Goal: Task Accomplishment & Management: Manage account settings

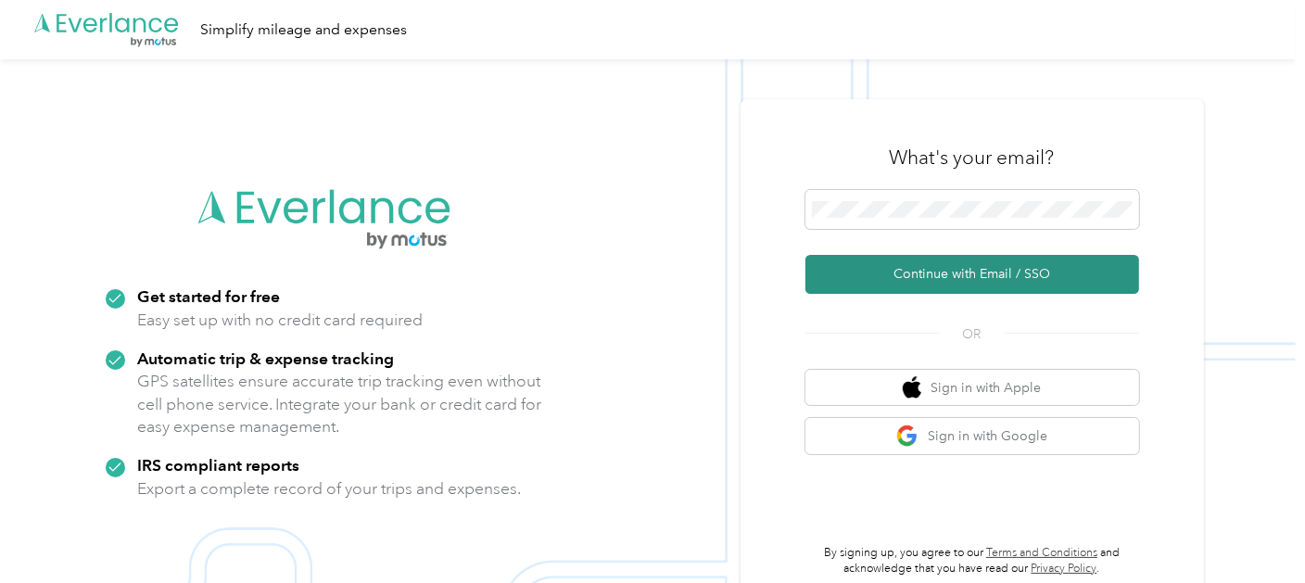
click at [968, 285] on button "Continue with Email / SSO" at bounding box center [972, 274] width 334 height 39
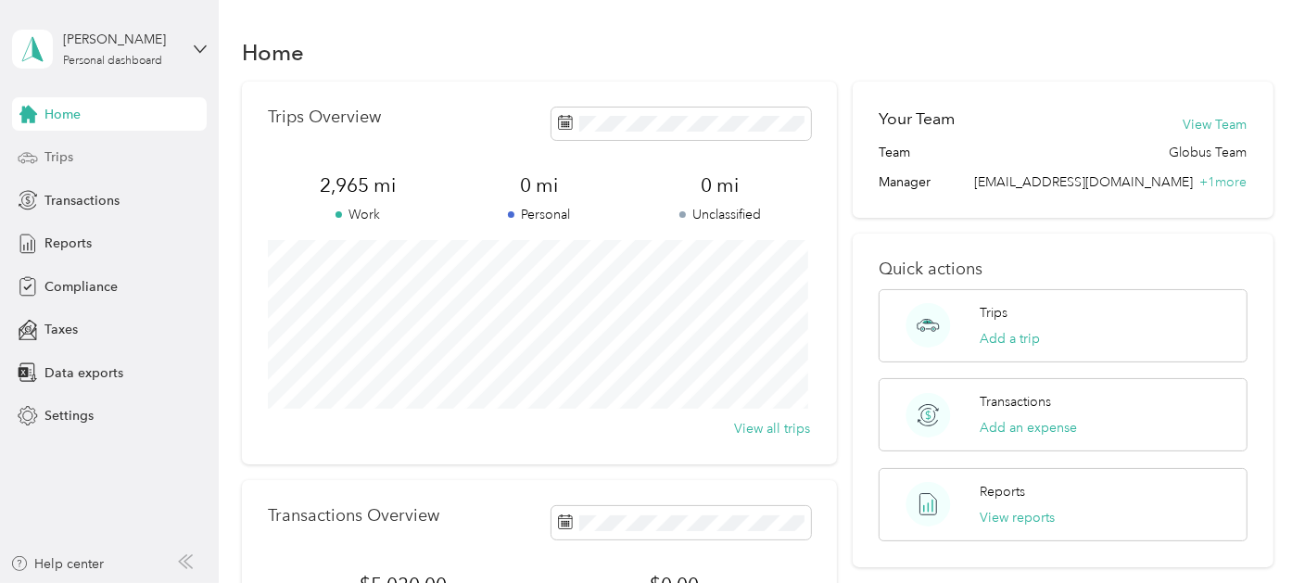
click at [75, 159] on div "Trips" at bounding box center [109, 157] width 195 height 33
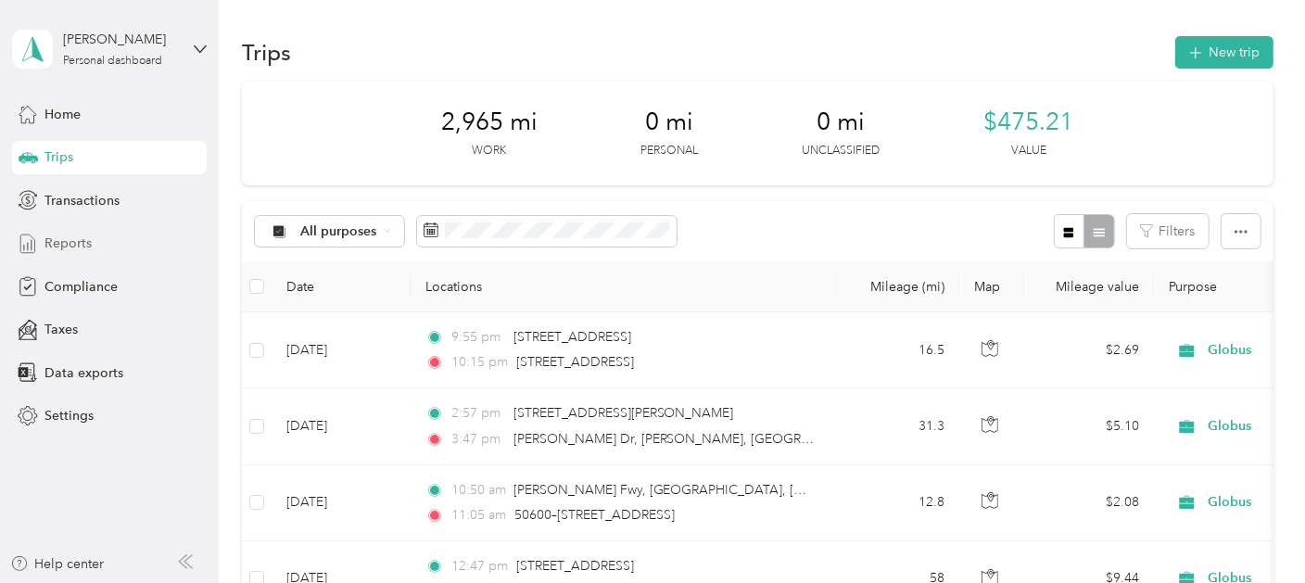
click at [86, 241] on span "Reports" at bounding box center [67, 243] width 47 height 19
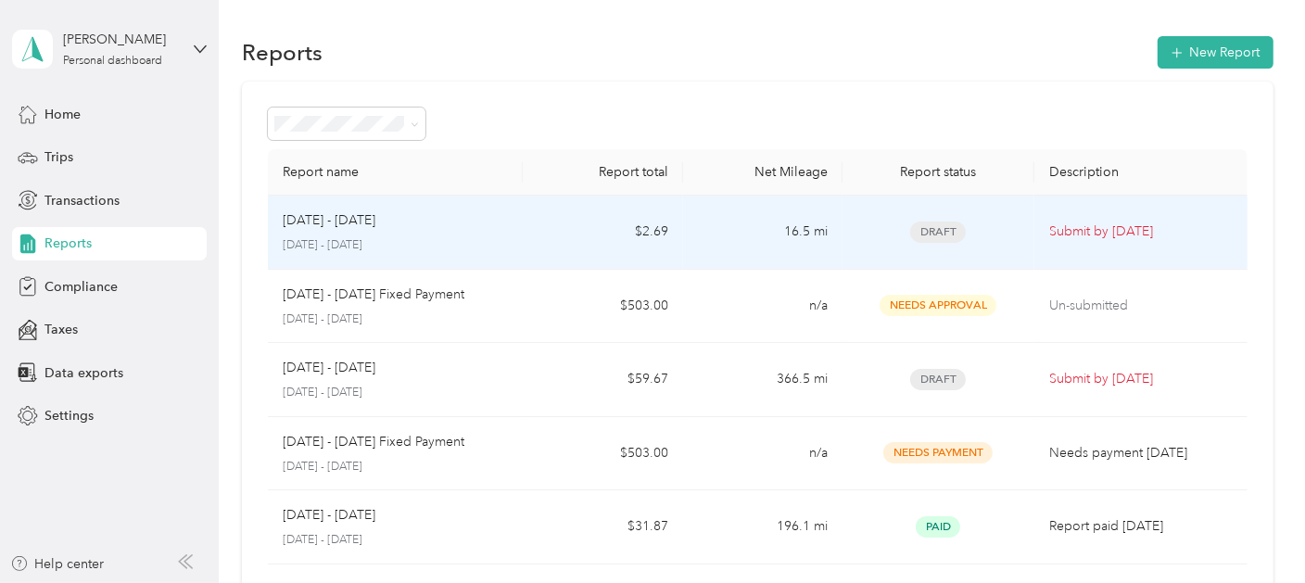
click at [1035, 227] on td "Submit by Nov. 4, 2025" at bounding box center [1140, 233] width 213 height 74
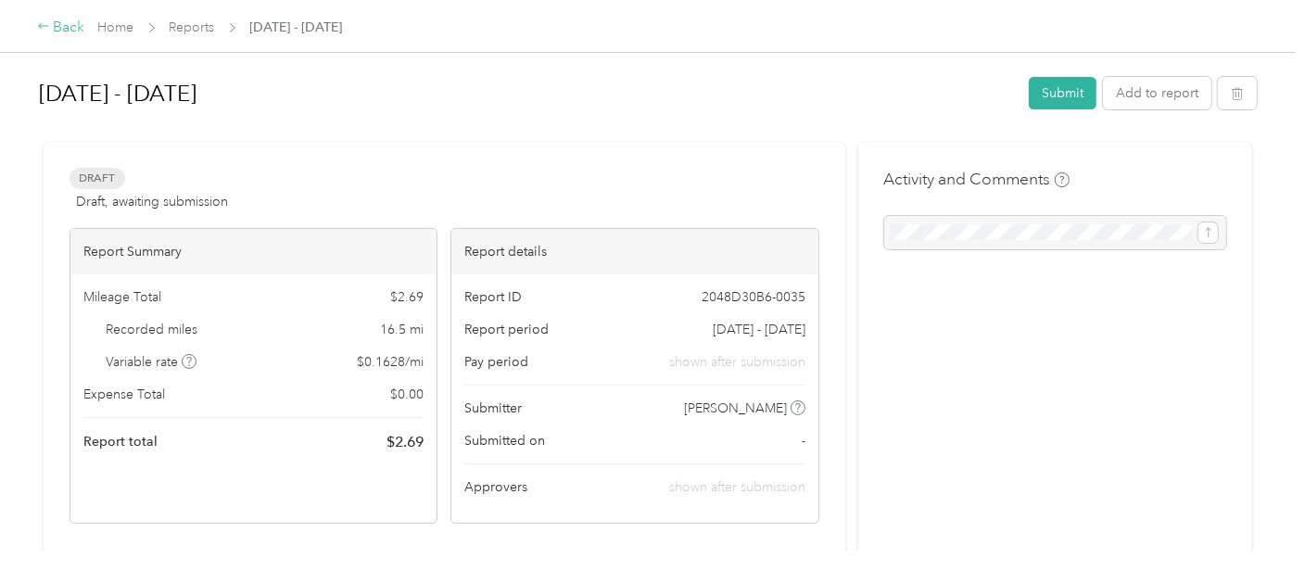
click at [44, 29] on icon at bounding box center [43, 25] width 13 height 13
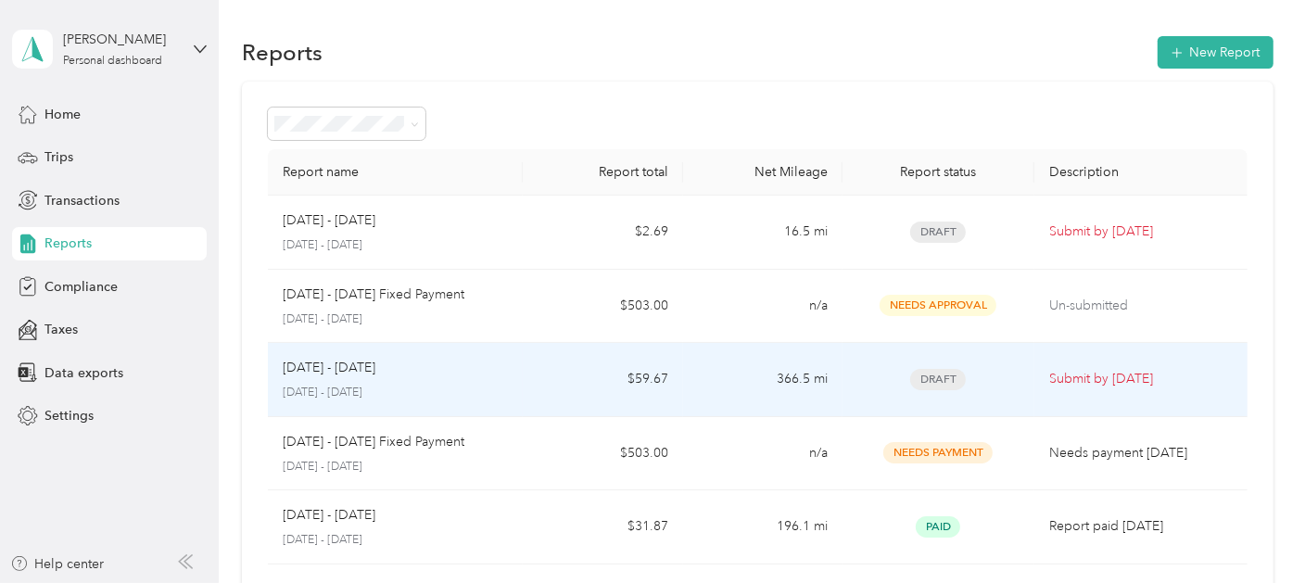
click at [1088, 375] on p "Submit by Oct. 4, 2025" at bounding box center [1141, 379] width 184 height 20
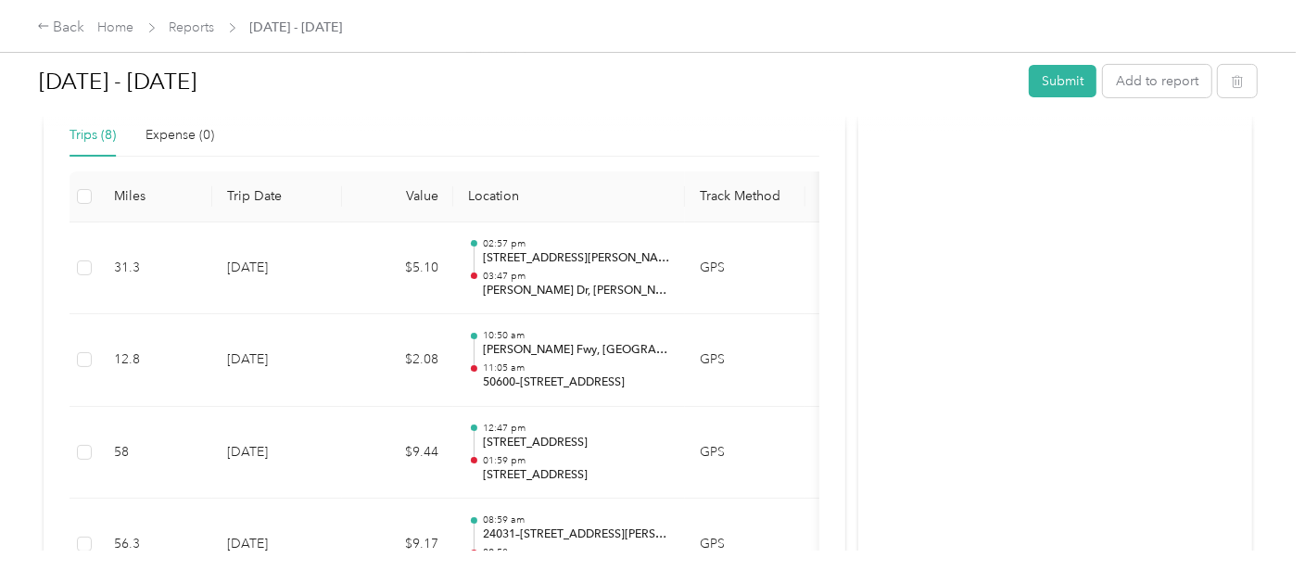
scroll to position [487, 0]
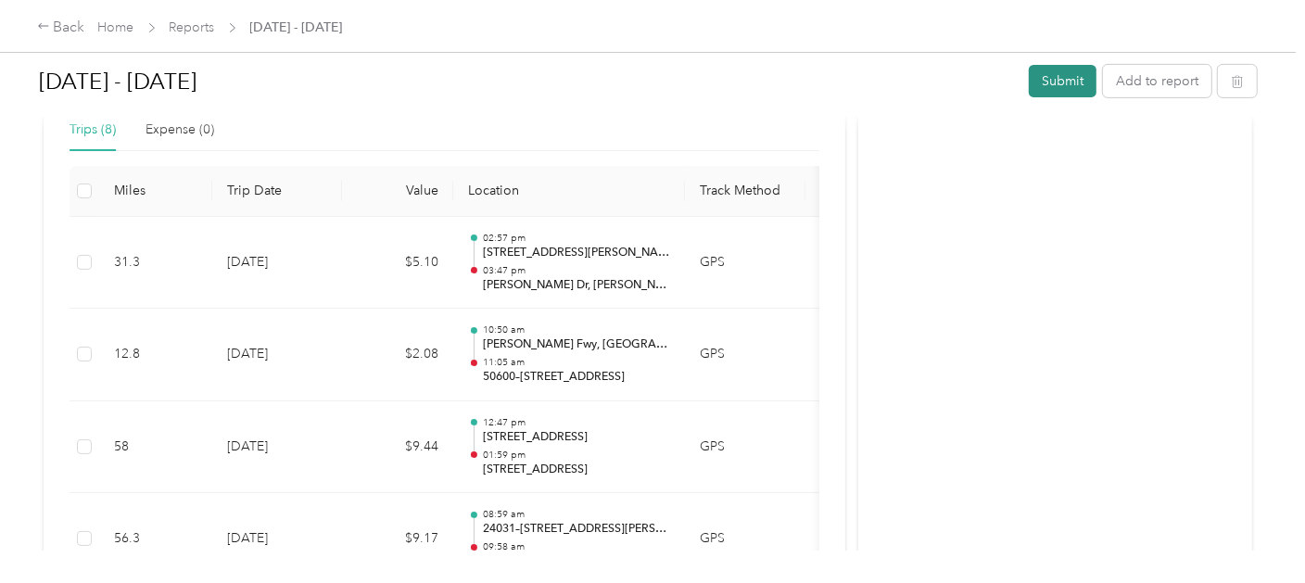
click at [1057, 75] on button "Submit" at bounding box center [1063, 81] width 68 height 32
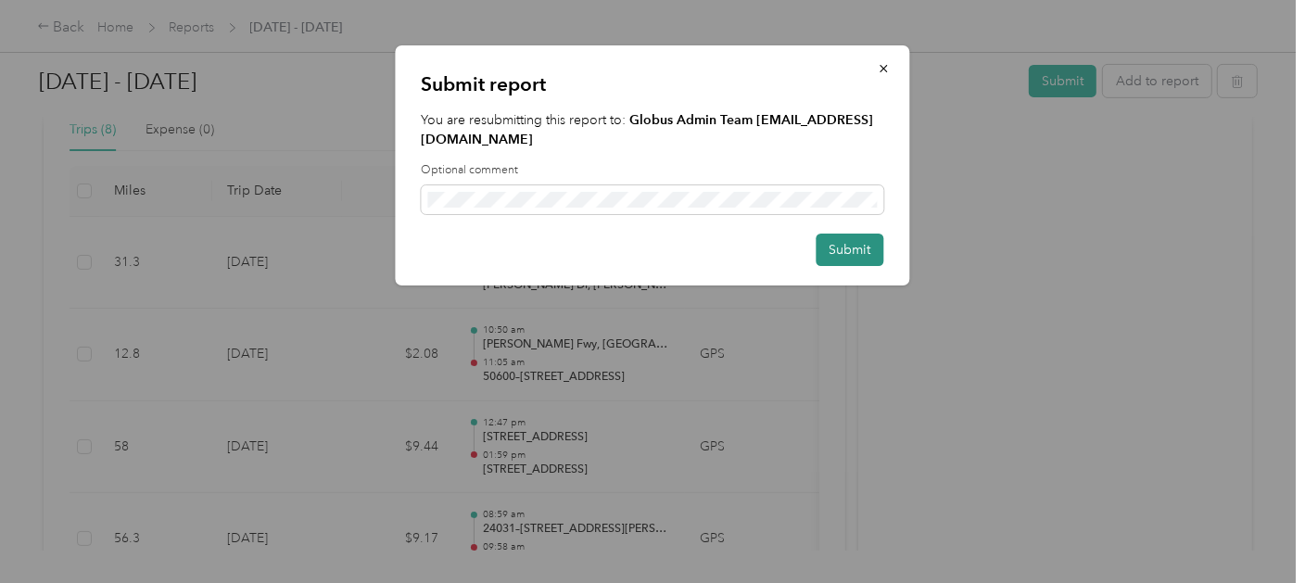
click at [848, 254] on button "Submit" at bounding box center [850, 250] width 68 height 32
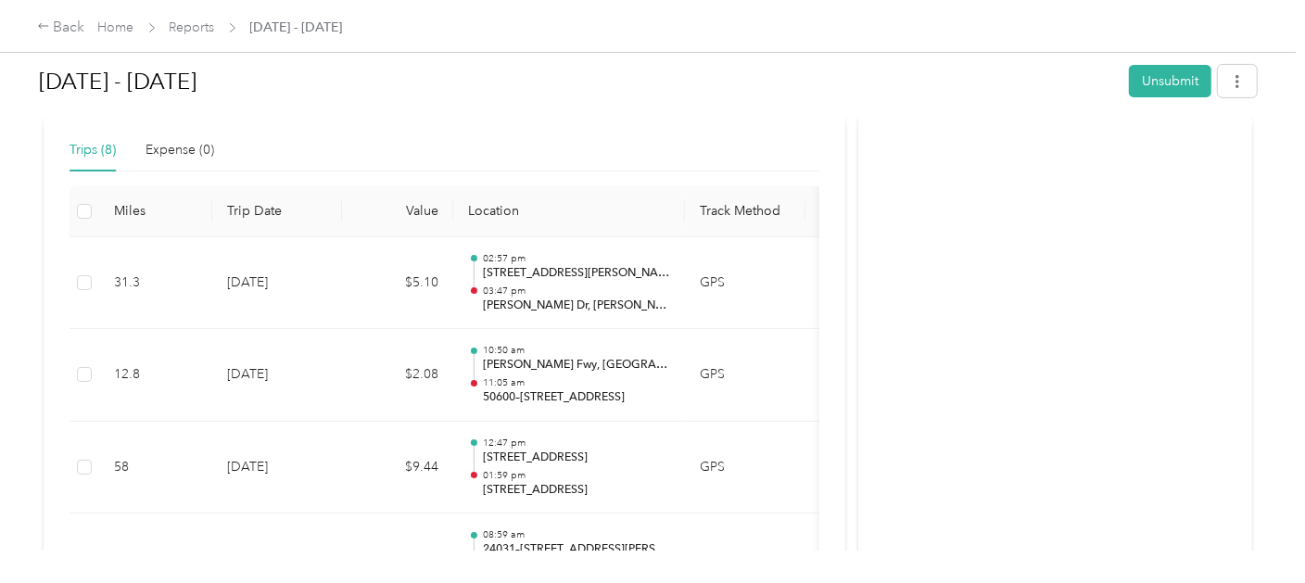
scroll to position [0, 0]
